Goal: Task Accomplishment & Management: Complete application form

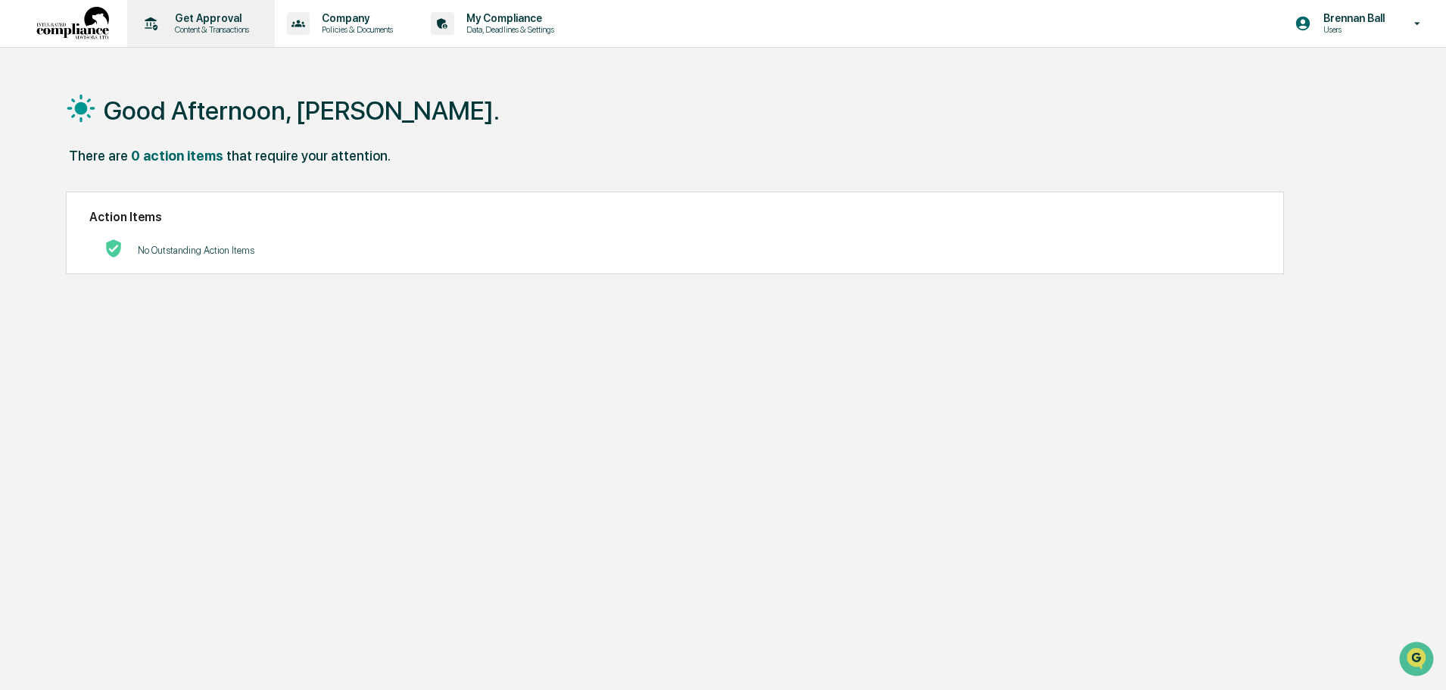
click at [209, 29] on p "Content & Transactions" at bounding box center [210, 29] width 94 height 11
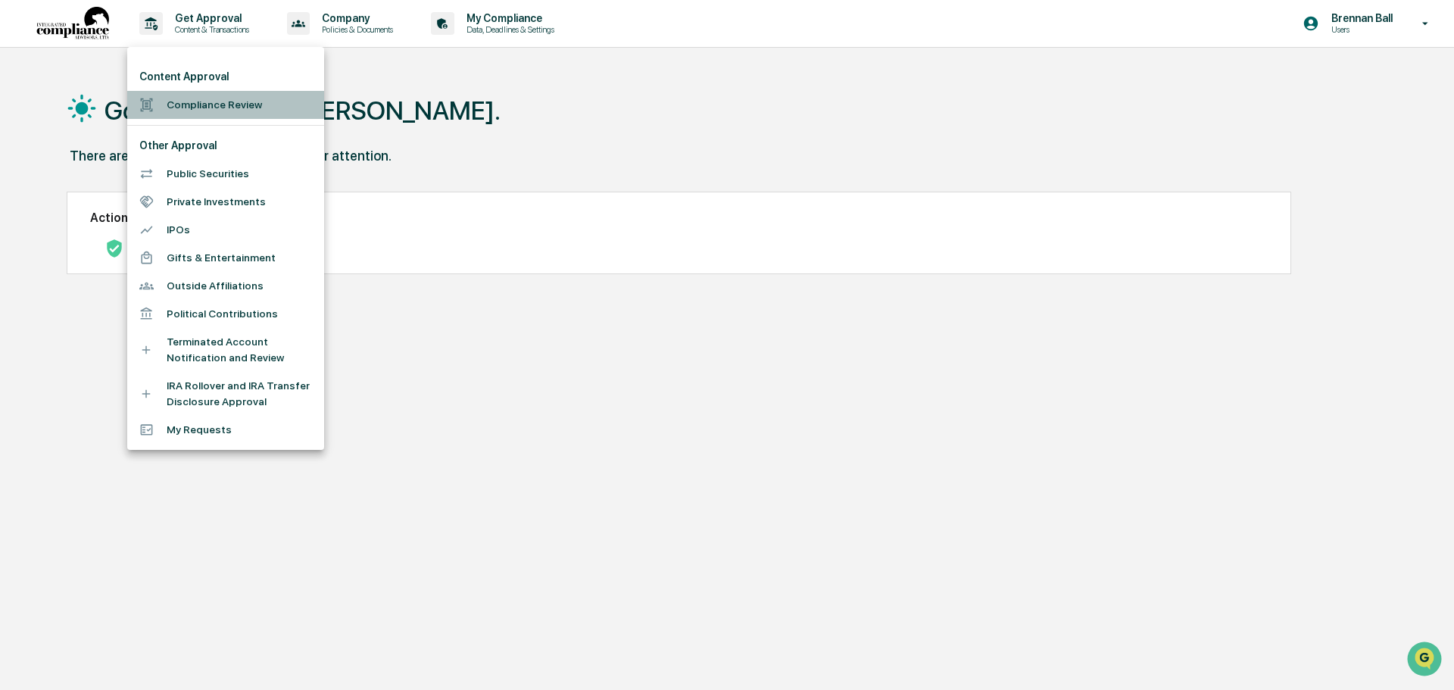
click at [214, 104] on li "Compliance Review" at bounding box center [225, 105] width 197 height 28
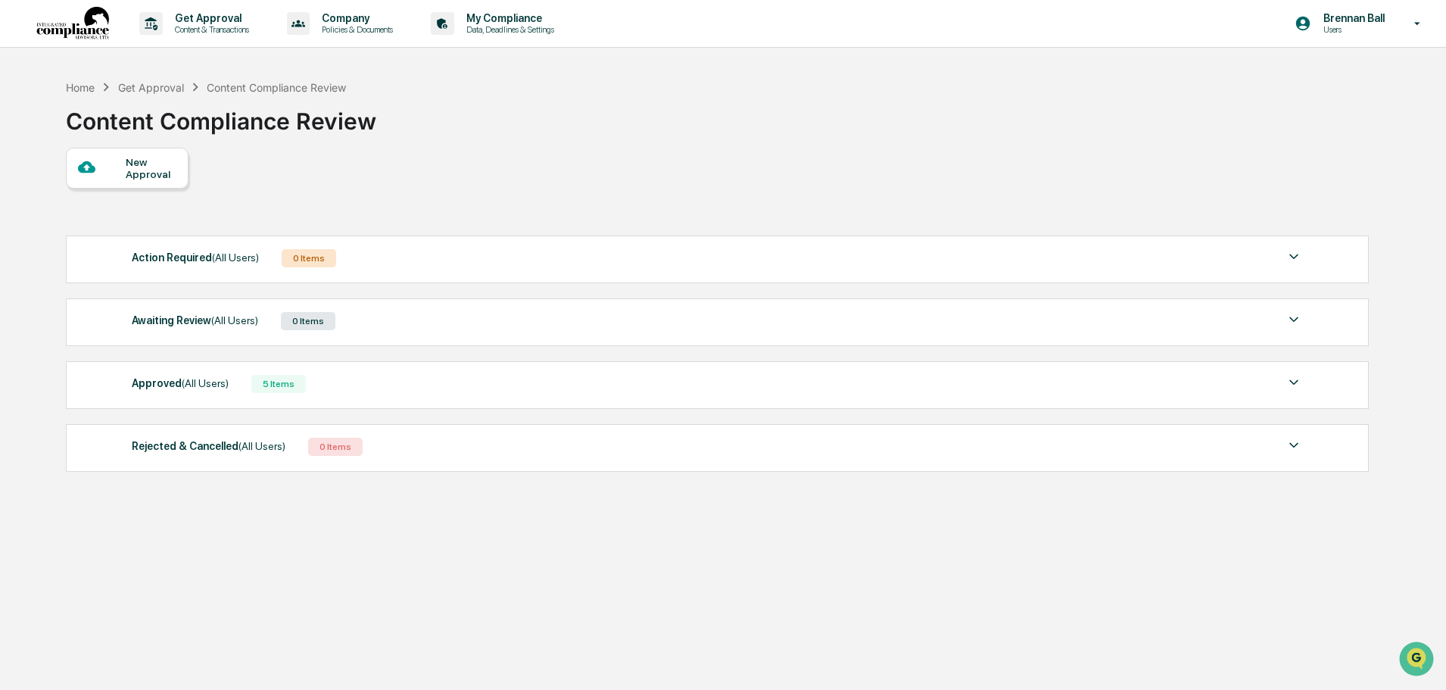
click at [145, 176] on div "New Approval" at bounding box center [151, 168] width 51 height 24
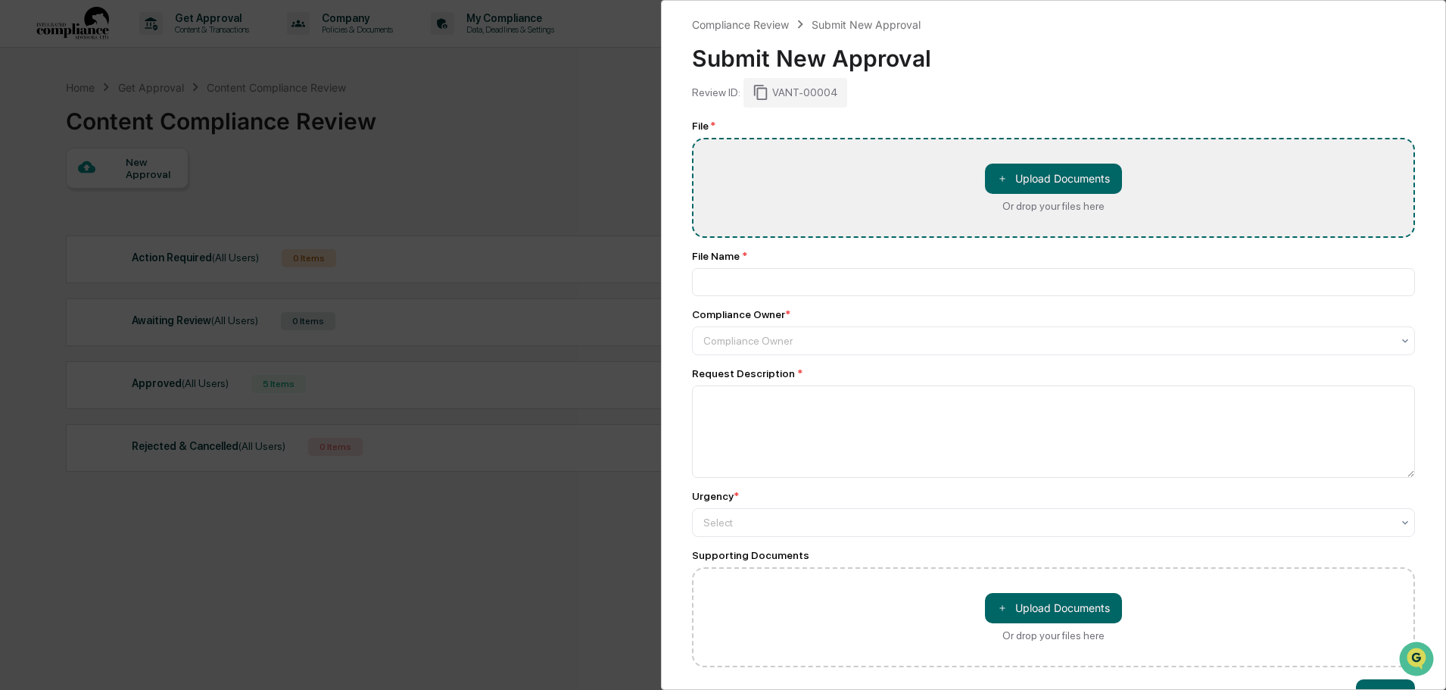
type input "**********"
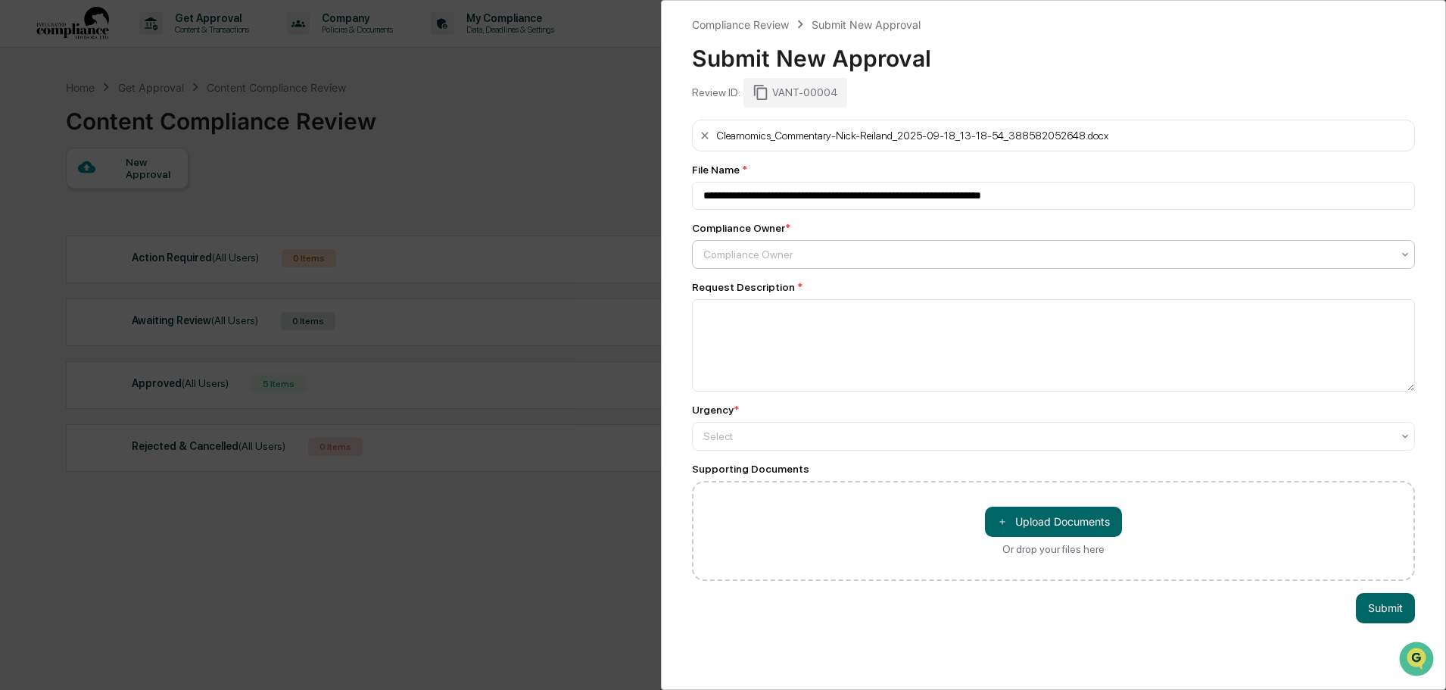
click at [808, 254] on div at bounding box center [1048, 254] width 688 height 15
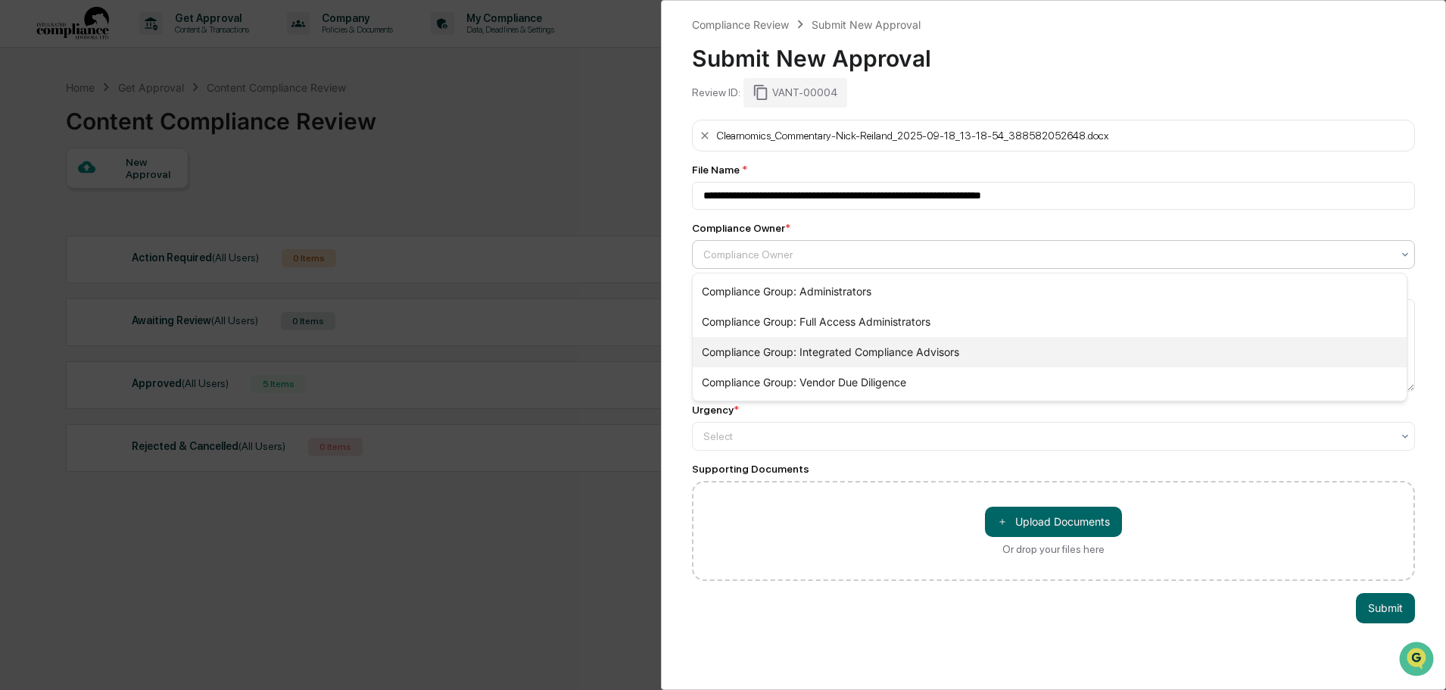
click at [856, 355] on div "Compliance Group: Integrated Compliance Advisors" at bounding box center [1050, 352] width 714 height 30
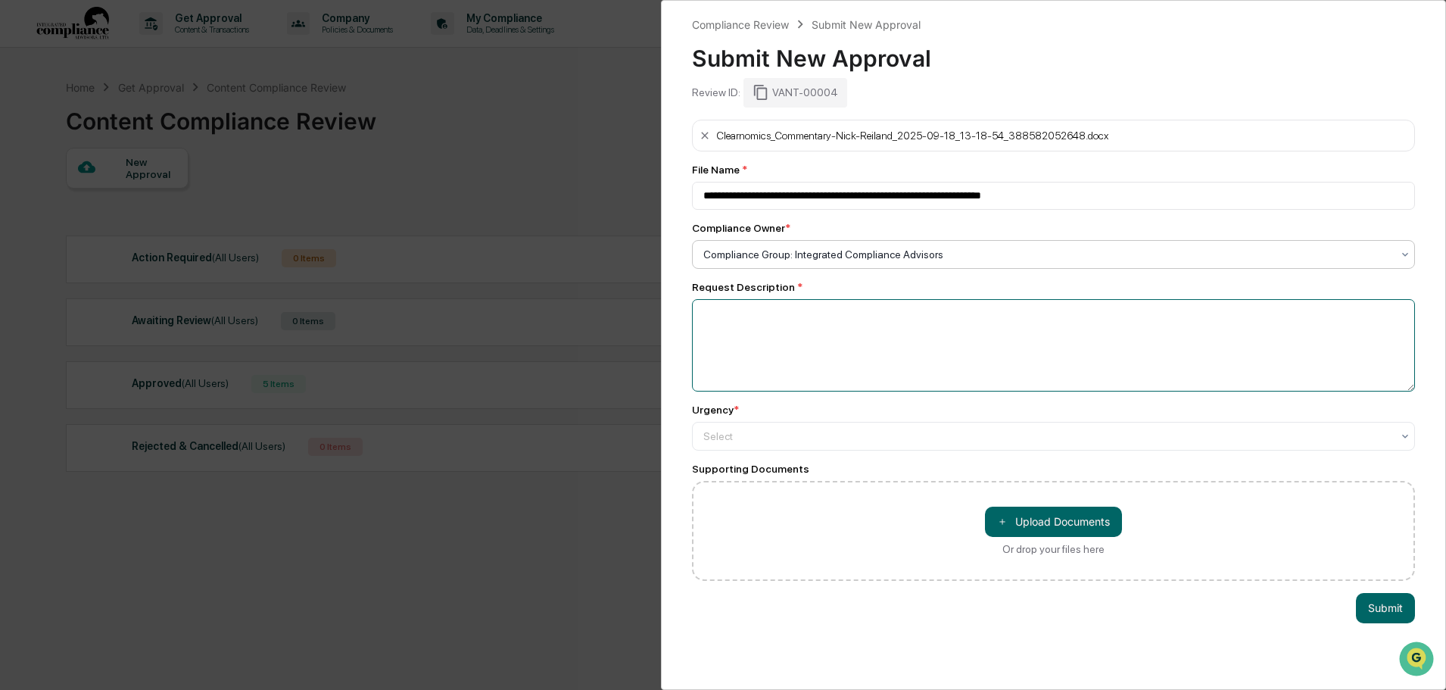
click at [865, 351] on textarea at bounding box center [1053, 345] width 723 height 92
type textarea "**********"
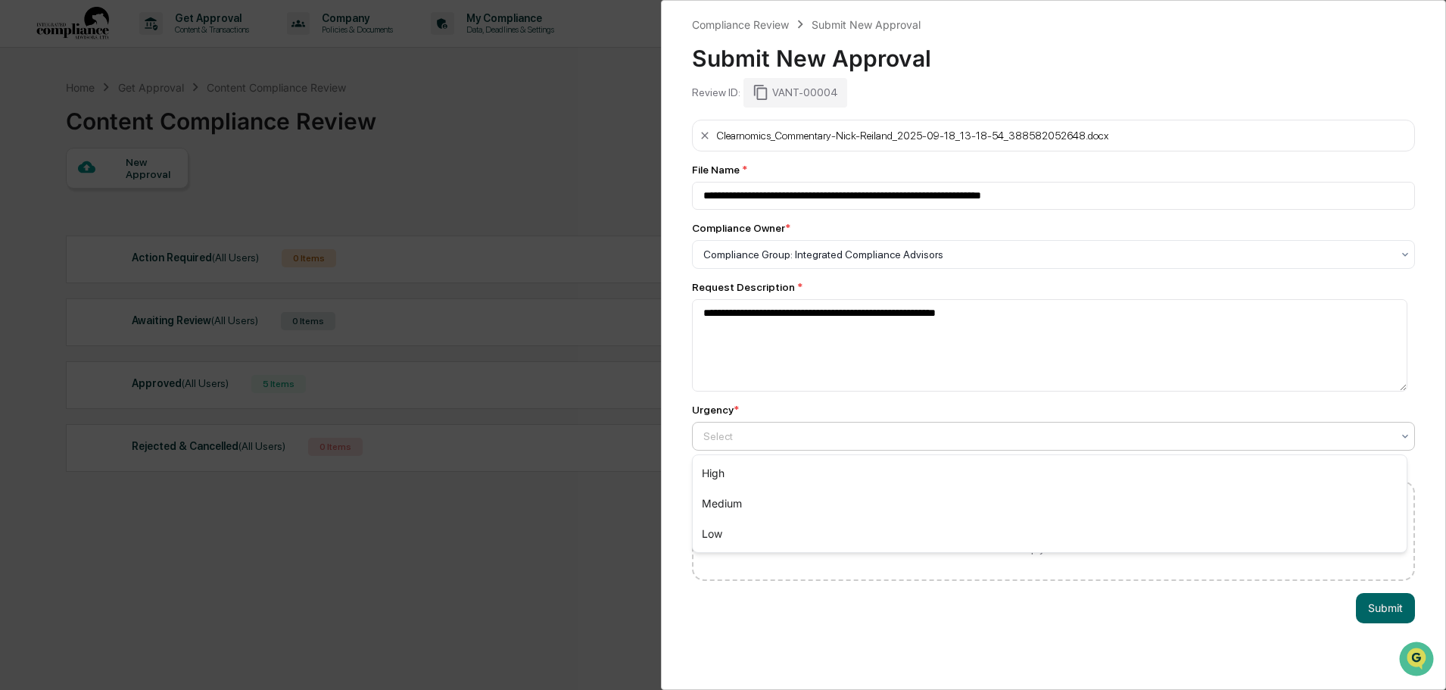
click at [945, 430] on div at bounding box center [1048, 436] width 688 height 15
click at [869, 500] on div "Medium" at bounding box center [1050, 503] width 714 height 30
click at [866, 429] on div at bounding box center [1048, 436] width 688 height 15
click at [826, 500] on div "Medium" at bounding box center [1050, 503] width 714 height 30
click at [1394, 611] on button "Submit" at bounding box center [1385, 608] width 59 height 30
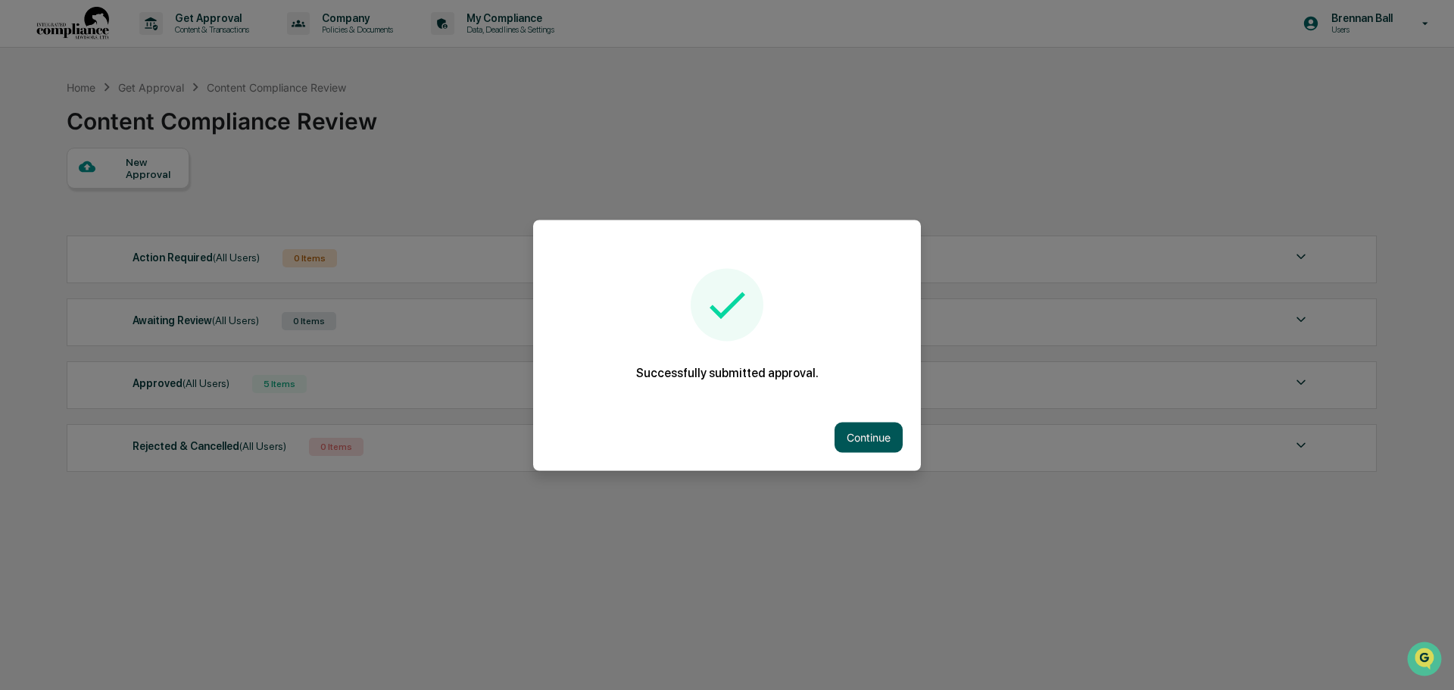
click at [871, 428] on button "Continue" at bounding box center [869, 437] width 68 height 30
